Goal: Task Accomplishment & Management: Manage account settings

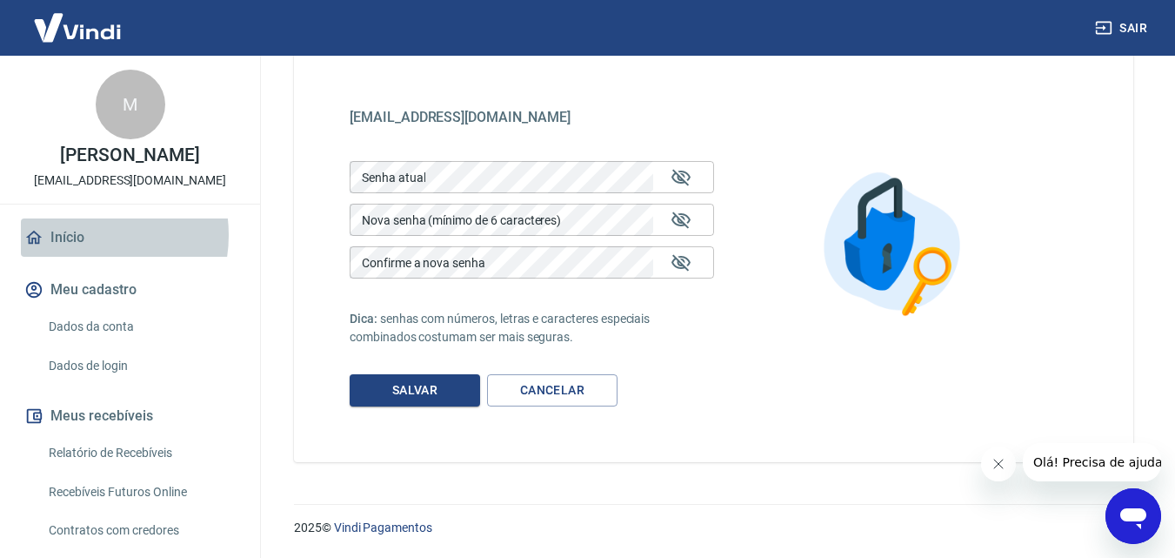
click at [83, 235] on link "Início" at bounding box center [130, 237] width 218 height 38
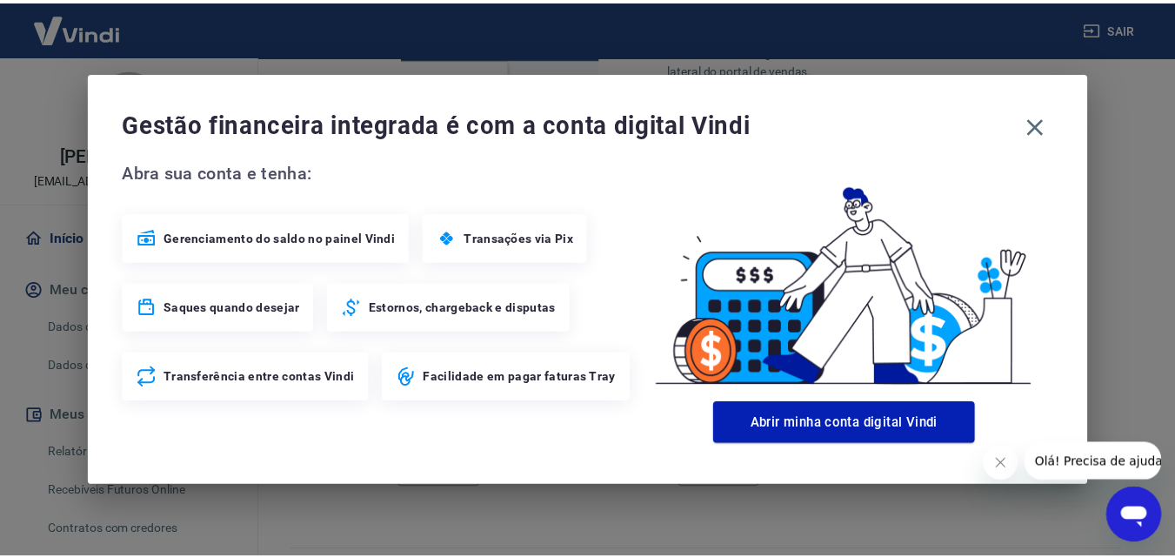
scroll to position [1179, 0]
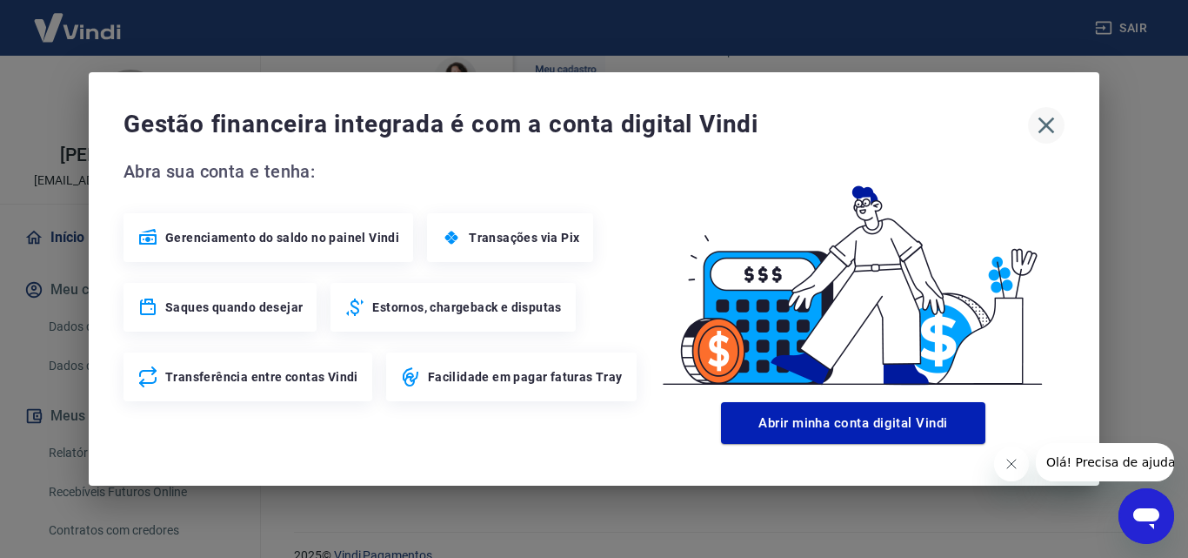
click at [1047, 121] on icon "button" at bounding box center [1047, 125] width 28 height 28
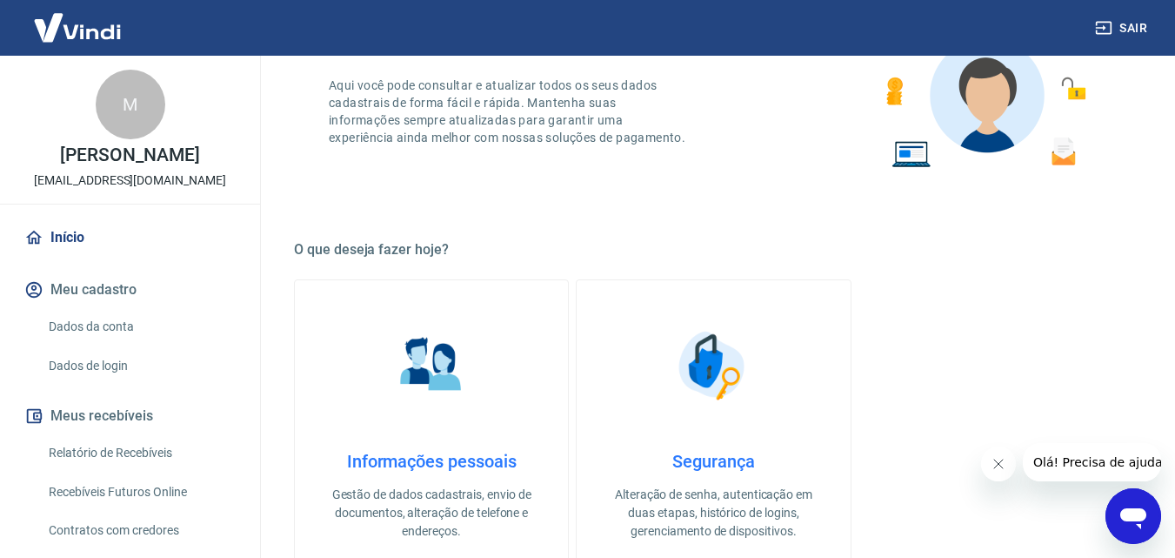
scroll to position [483, 0]
click at [735, 510] on p "Alteração de senha, autenticação em duas etapas, histórico de logins, gerenciam…" at bounding box center [713, 513] width 217 height 55
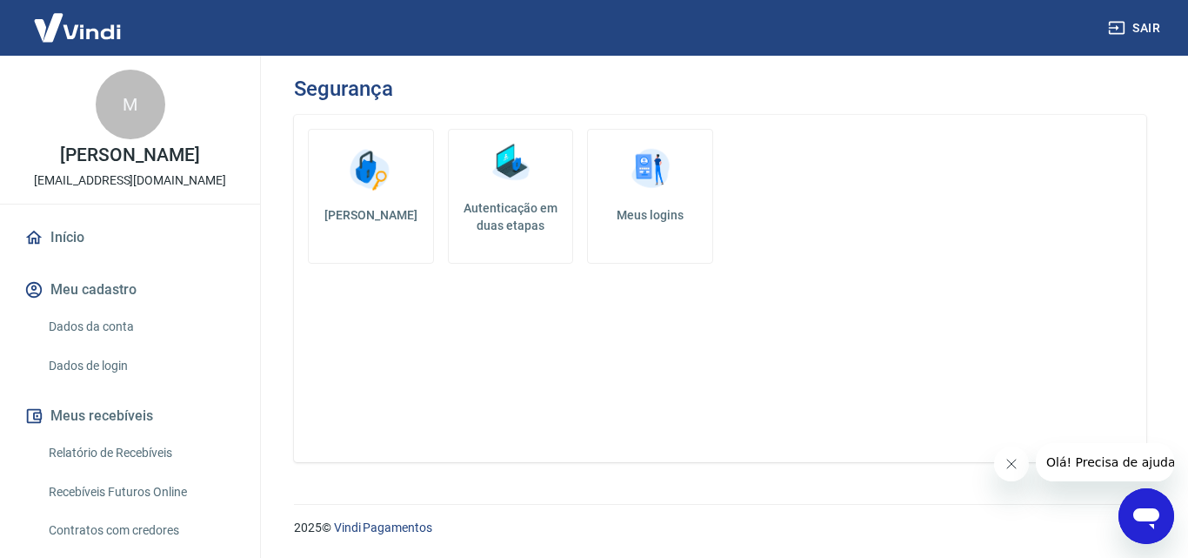
click at [536, 209] on h5 "Autenticação em duas etapas" at bounding box center [511, 216] width 110 height 35
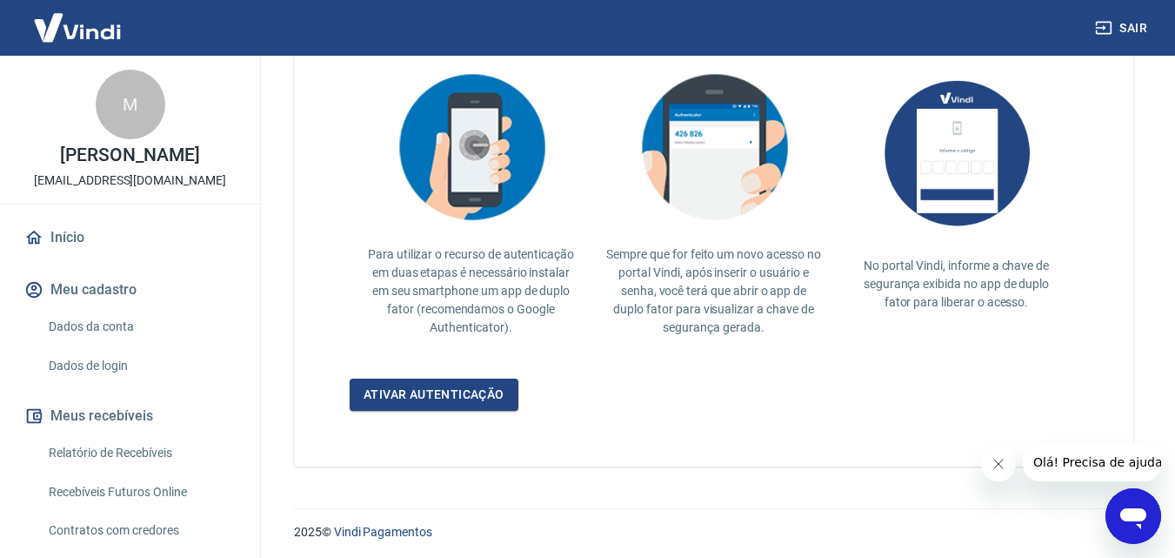
scroll to position [405, 0]
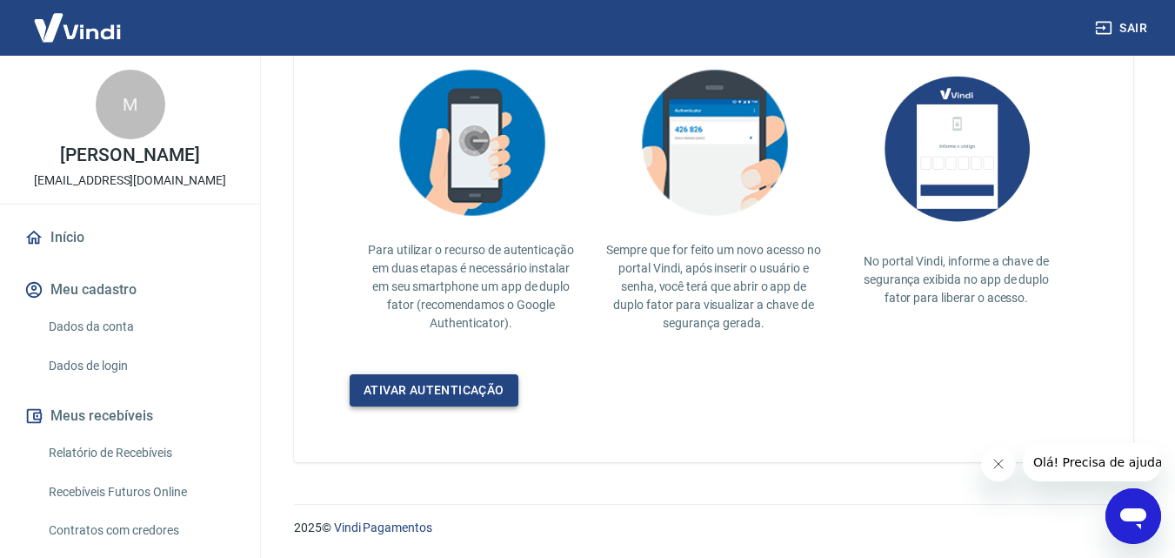
click at [462, 385] on link "Ativar autenticação" at bounding box center [434, 390] width 169 height 32
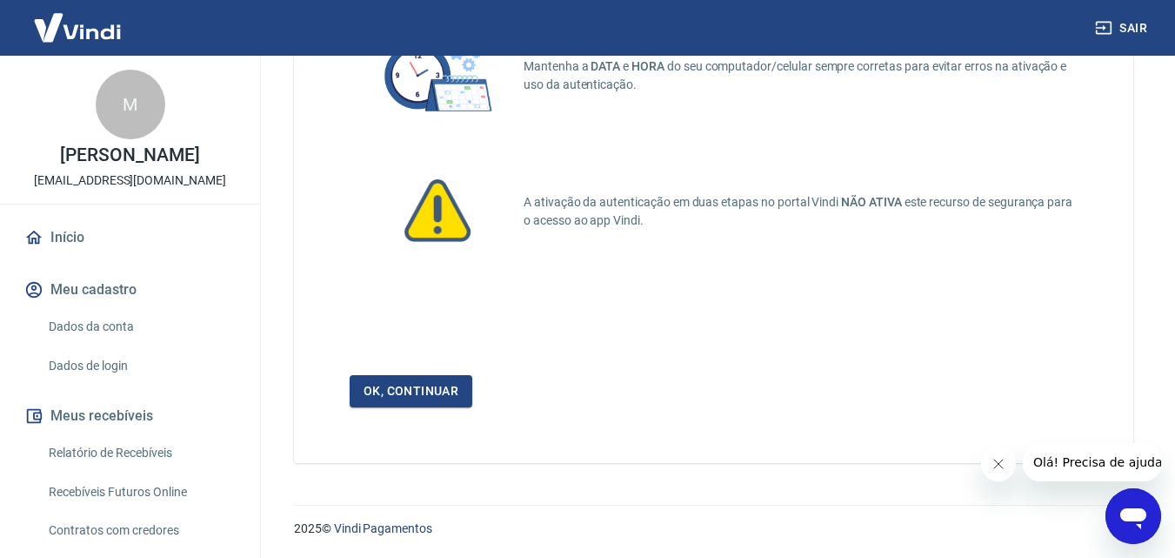
scroll to position [165, 0]
click at [401, 383] on link "Ok, continuar" at bounding box center [411, 390] width 123 height 32
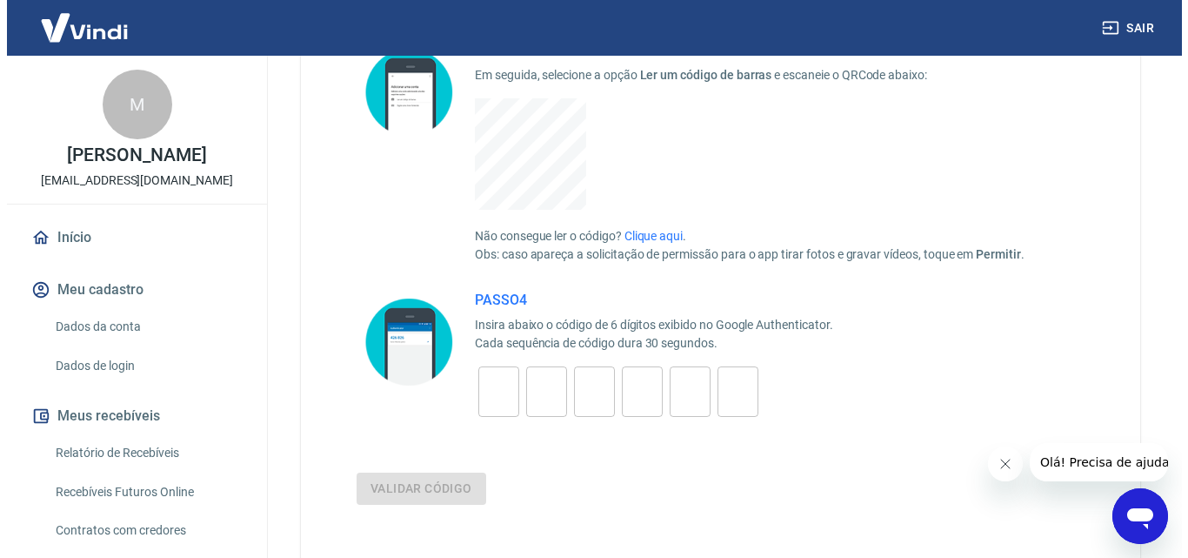
scroll to position [435, 0]
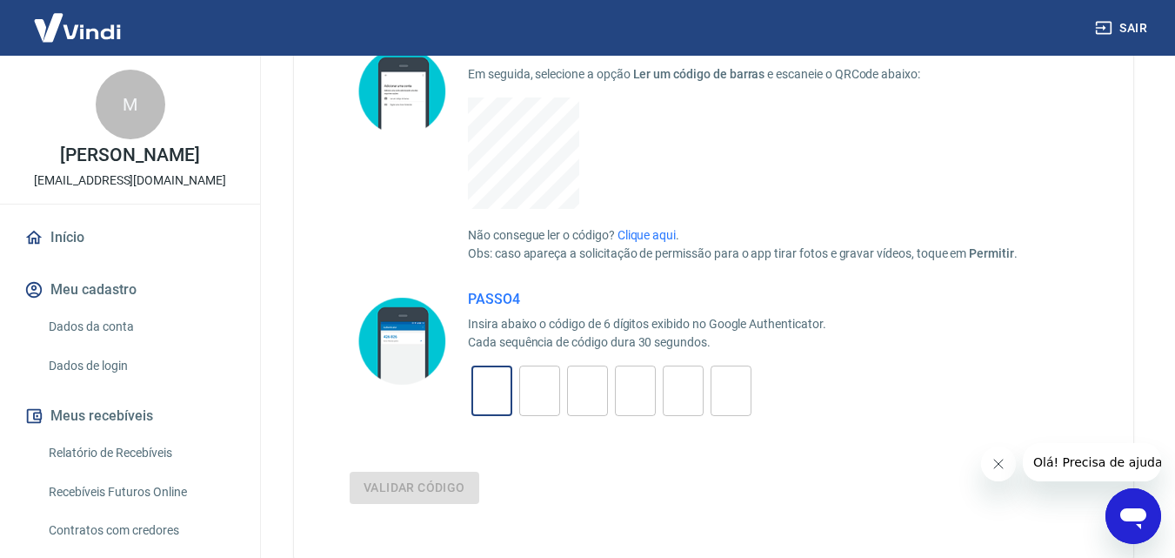
click at [483, 387] on input "tel" at bounding box center [492, 390] width 41 height 37
type input "9"
type input "2"
type input "8"
type input "5"
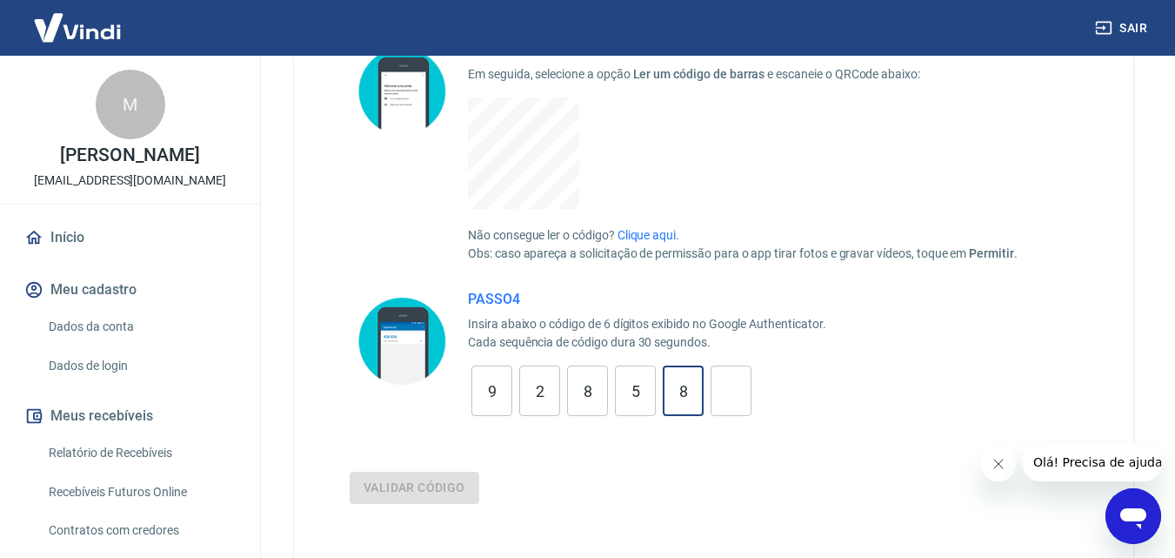
type input "8"
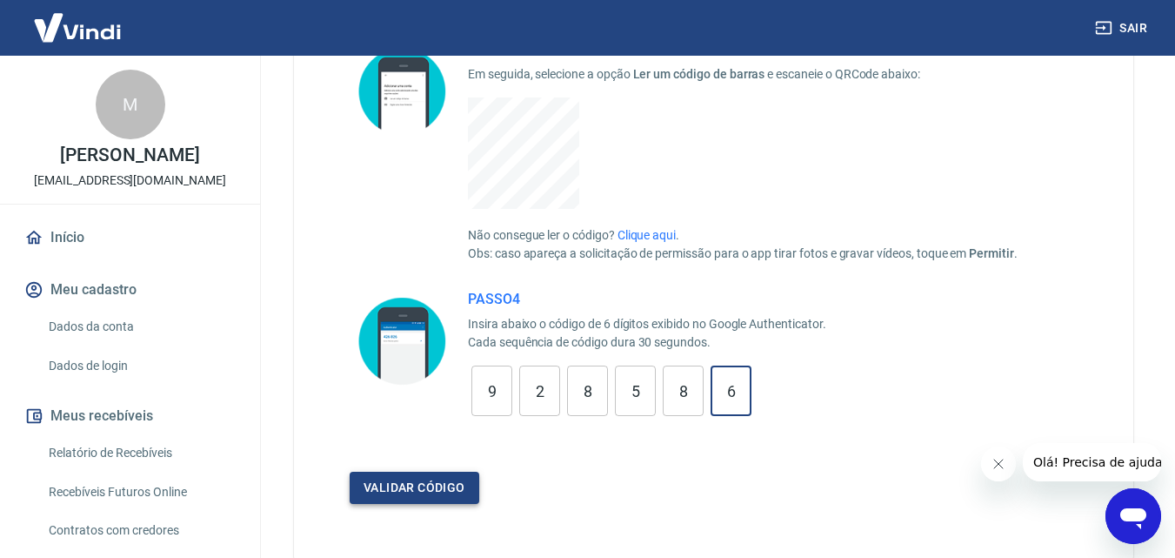
type input "6"
click at [365, 486] on button "Validar código" at bounding box center [415, 488] width 130 height 32
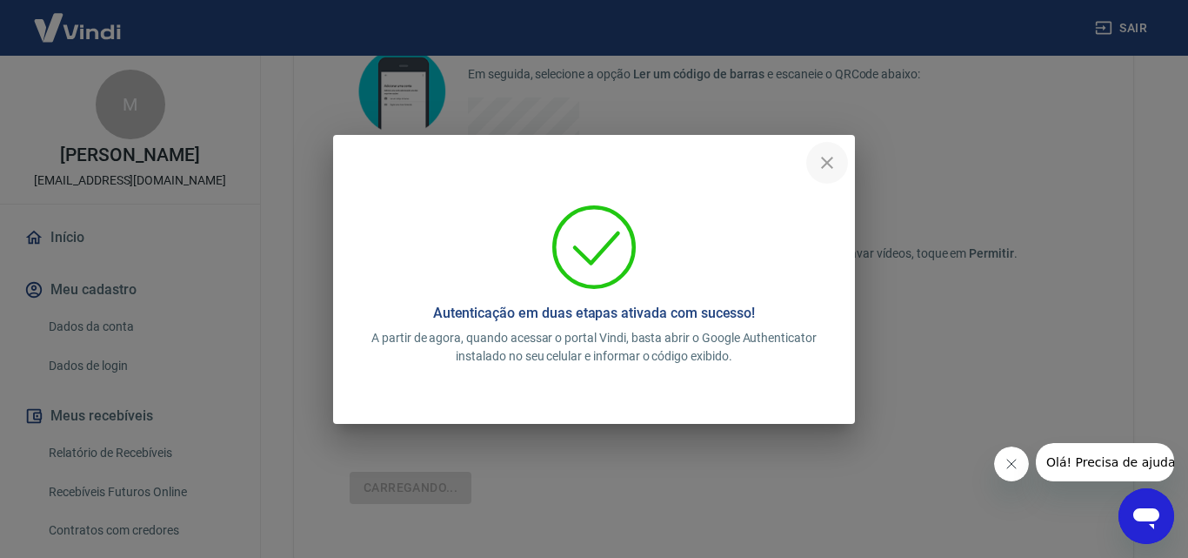
click at [831, 161] on icon "close" at bounding box center [827, 162] width 21 height 21
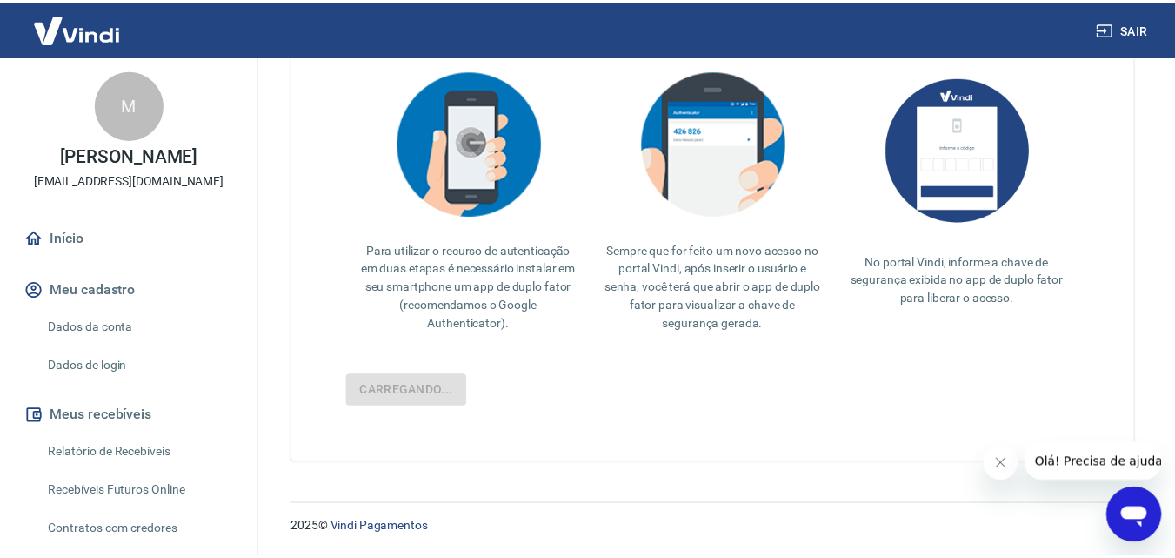
scroll to position [405, 0]
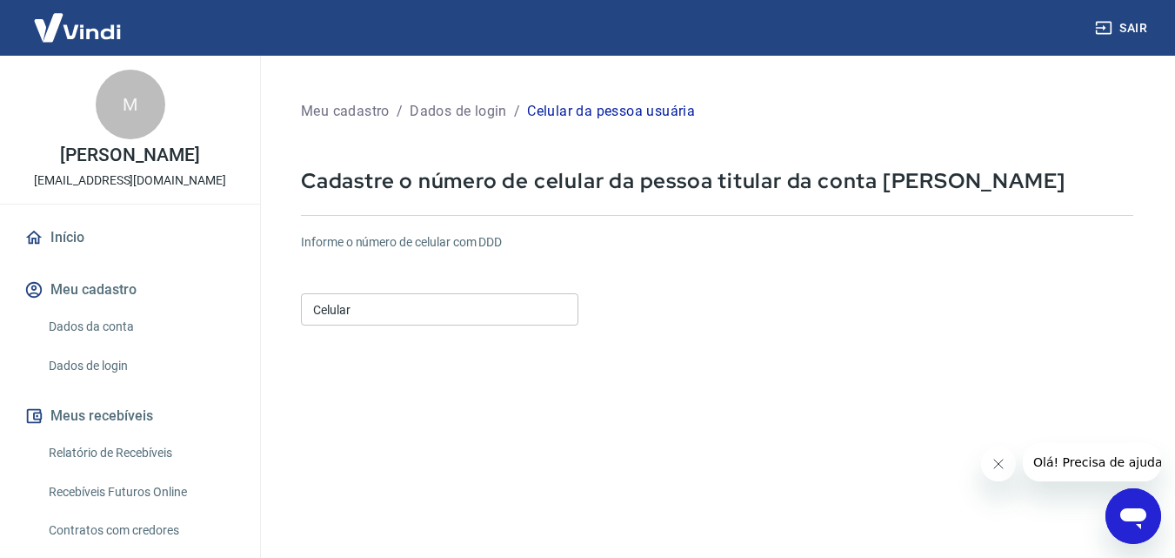
click at [385, 311] on input "Celular" at bounding box center [440, 309] width 278 height 32
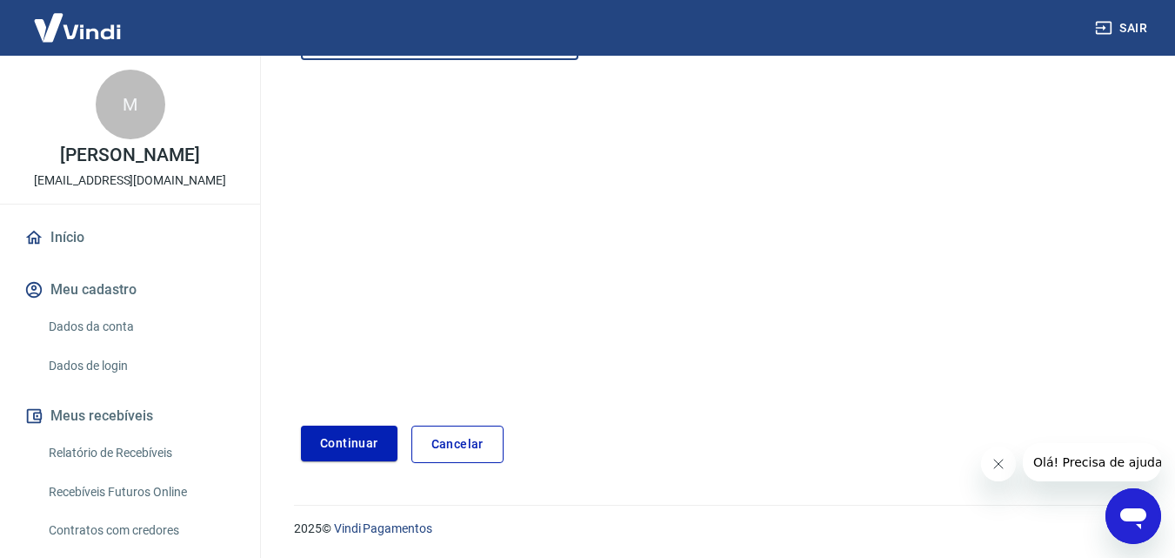
scroll to position [266, 0]
type input "[PHONE_NUMBER]"
click at [365, 448] on button "Continuar" at bounding box center [349, 443] width 97 height 36
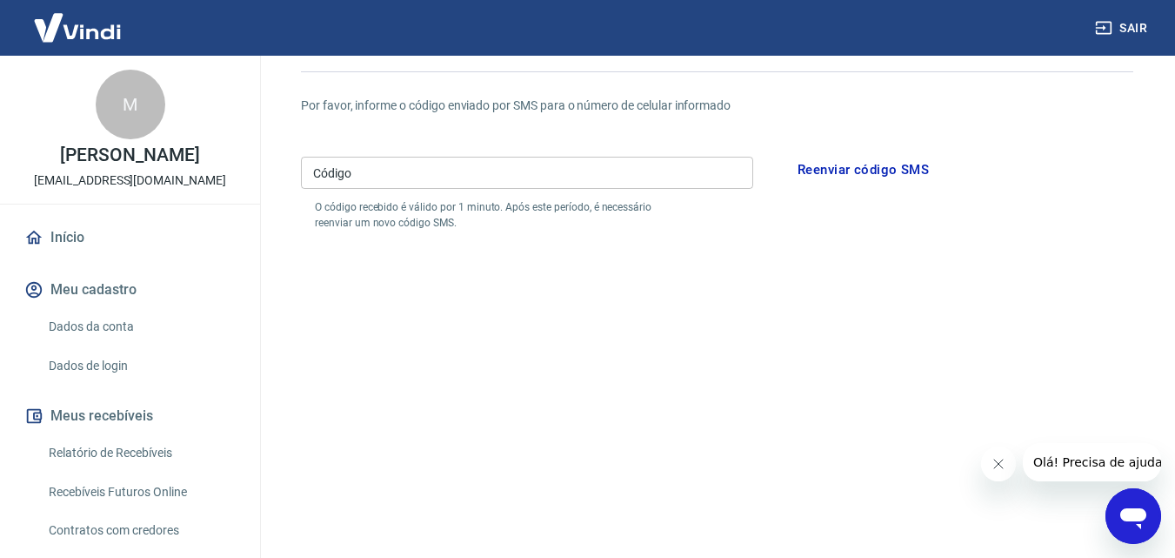
scroll to position [5, 0]
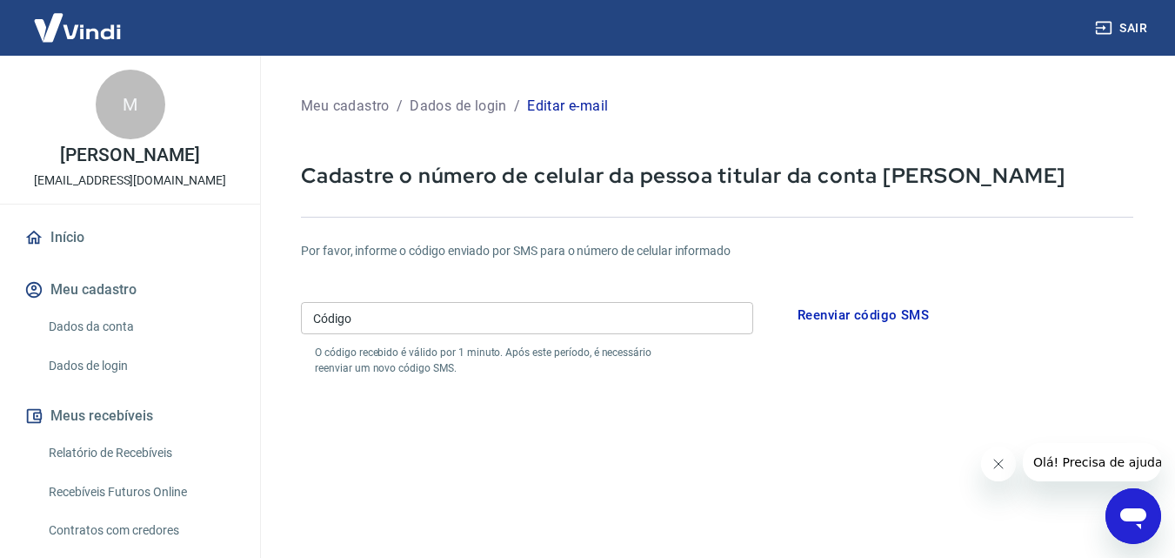
click at [389, 320] on input "Código" at bounding box center [527, 318] width 452 height 32
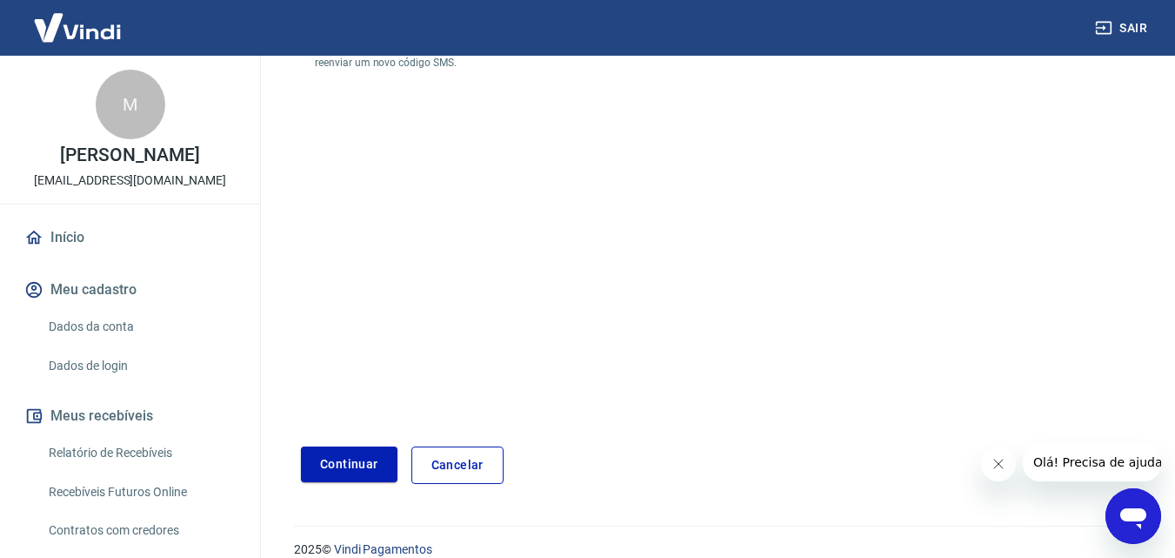
scroll to position [332, 0]
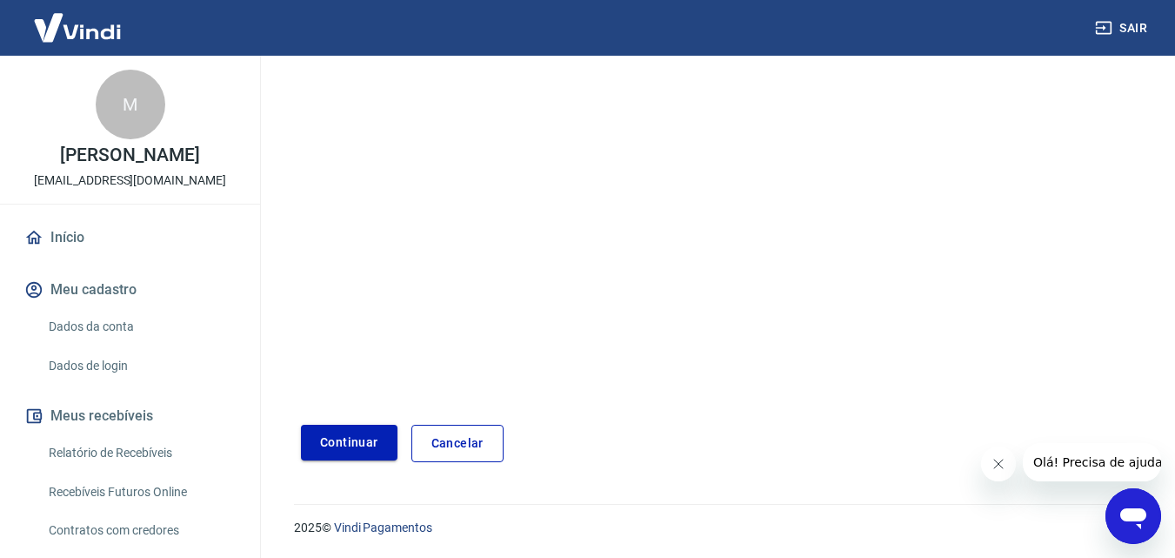
type input "514577"
click at [372, 458] on button "Continuar" at bounding box center [349, 443] width 97 height 36
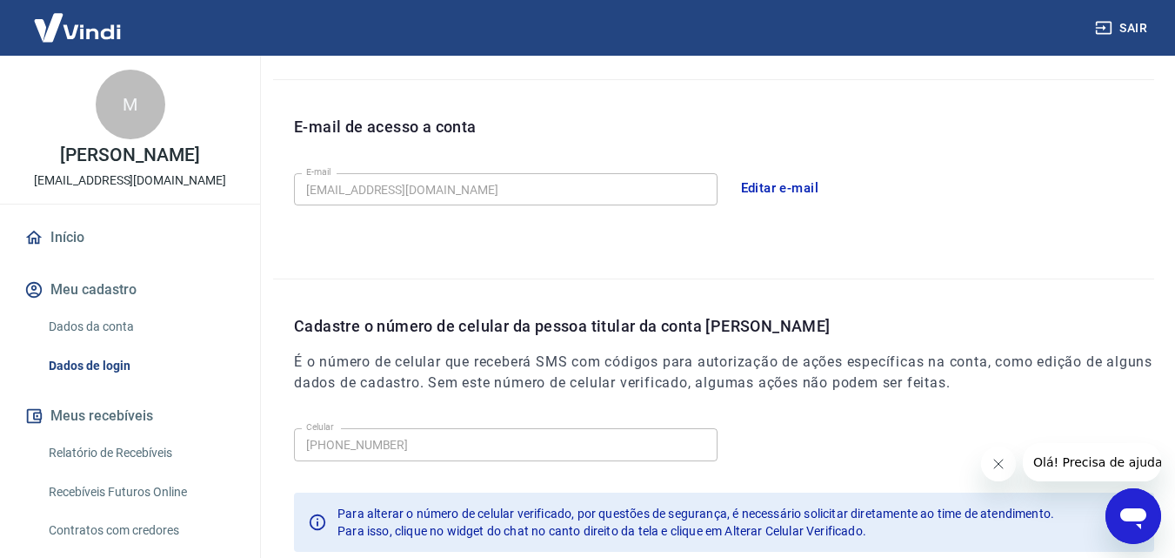
scroll to position [557, 0]
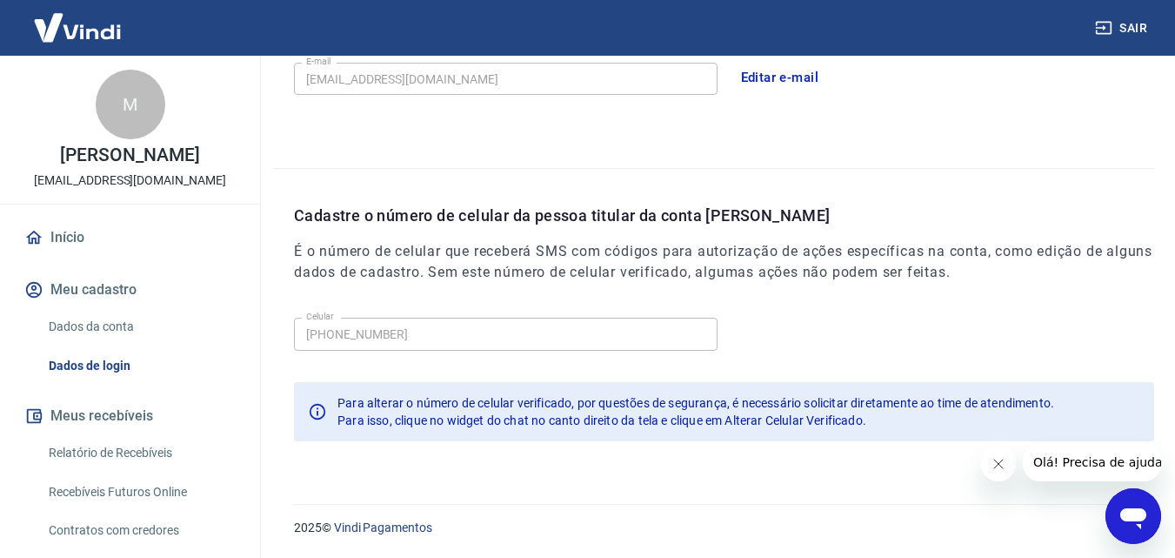
click at [999, 463] on icon "Fechar mensagem da empresa" at bounding box center [997, 463] width 9 height 9
